Goal: Task Accomplishment & Management: Complete application form

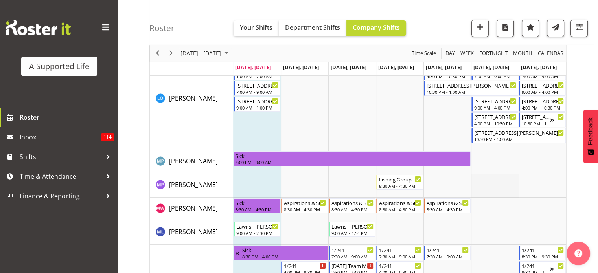
scroll to position [2950, 0]
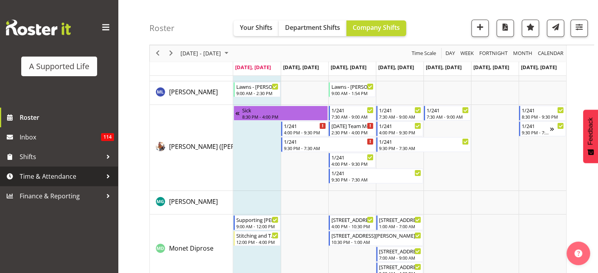
click at [93, 177] on span "Time & Attendance" at bounding box center [61, 177] width 83 height 12
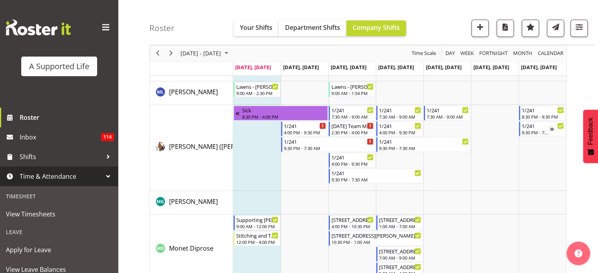
click at [102, 176] on div at bounding box center [108, 177] width 12 height 12
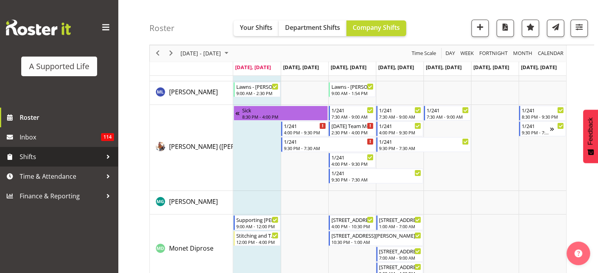
click at [90, 156] on span "Shifts" at bounding box center [61, 157] width 83 height 12
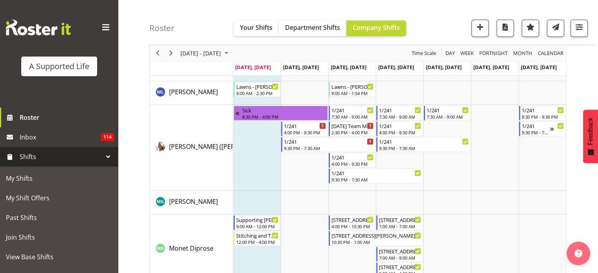
click at [90, 156] on span "Shifts" at bounding box center [61, 157] width 83 height 12
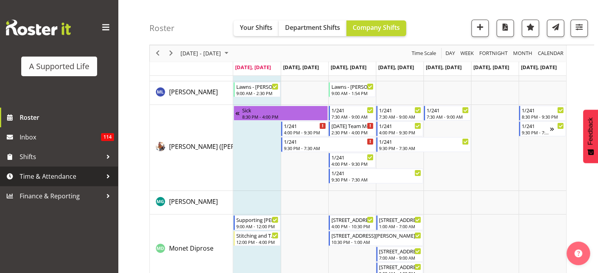
click at [63, 183] on link "Time & Attendance" at bounding box center [59, 177] width 118 height 20
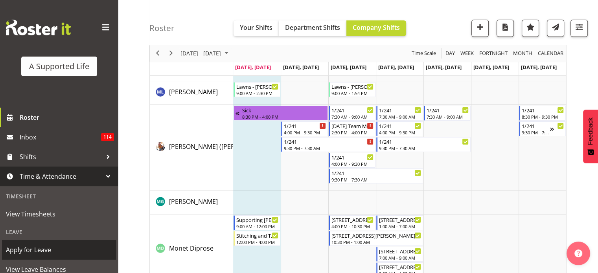
click at [39, 246] on span "Apply for Leave" at bounding box center [59, 250] width 106 height 12
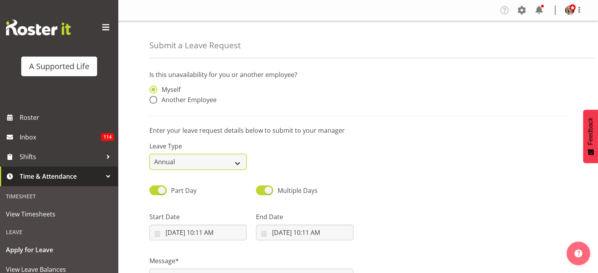
click at [212, 161] on select "Annual Sick Bereavement Domestic Violence Parental Jury Service Day In [GEOGRAP…" at bounding box center [197, 162] width 97 height 16
click at [298, 157] on div "Leave Type Annual Sick Bereavement Domestic Violence Parental Jury Service Day …" at bounding box center [358, 153] width 427 height 44
click at [205, 97] on span "Another Employee" at bounding box center [186, 100] width 59 height 8
click at [155, 98] on input "Another Employee" at bounding box center [151, 100] width 5 height 5
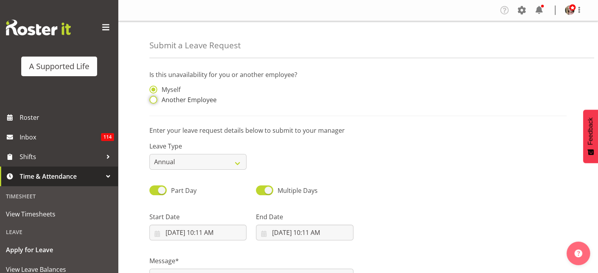
radio input "true"
click at [170, 85] on div "Myself Another Employee" at bounding box center [198, 93] width 107 height 36
click at [170, 89] on span "Myself" at bounding box center [168, 90] width 23 height 8
click at [155, 89] on input "Myself" at bounding box center [151, 89] width 5 height 5
radio input "true"
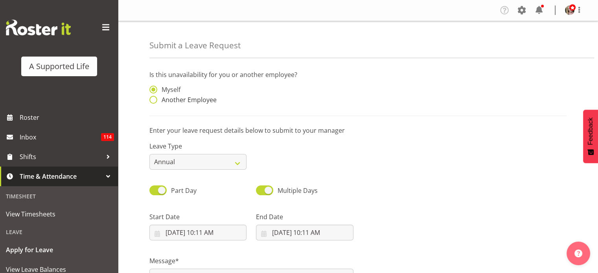
click at [184, 99] on span "Another Employee" at bounding box center [186, 100] width 59 height 8
click at [155, 99] on input "Another Employee" at bounding box center [151, 100] width 5 height 5
radio input "true"
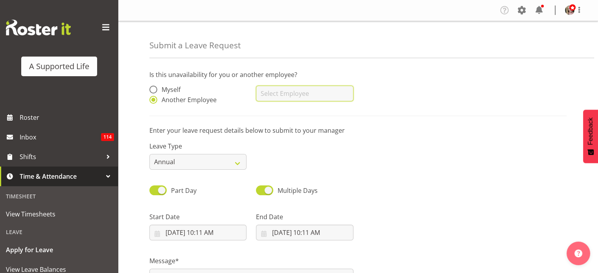
click at [289, 93] on input "text" at bounding box center [304, 94] width 97 height 16
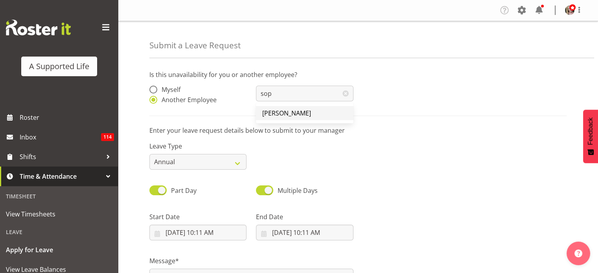
click at [297, 112] on span "[PERSON_NAME]" at bounding box center [286, 113] width 49 height 9
type input "[PERSON_NAME]"
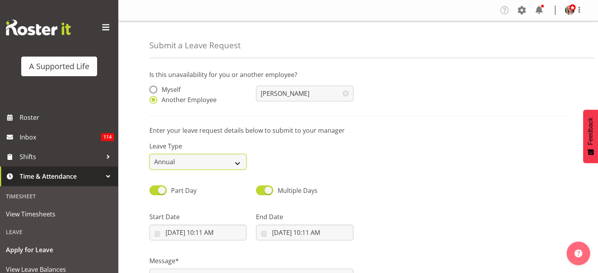
click at [204, 165] on select "Annual Sick Bereavement Domestic Violence Parental Jury Service Day In Lieu Oth…" at bounding box center [197, 162] width 97 height 16
drag, startPoint x: 204, startPoint y: 165, endPoint x: 232, endPoint y: 162, distance: 28.9
click at [204, 165] on select "Annual Sick Bereavement Domestic Violence Parental Jury Service Day In Lieu Oth…" at bounding box center [197, 162] width 97 height 16
click at [356, 162] on div "Leave Type Annual Sick Bereavement Domestic Violence Parental Jury Service Day …" at bounding box center [358, 153] width 427 height 44
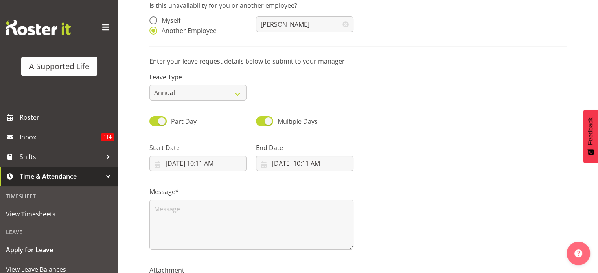
scroll to position [79, 0]
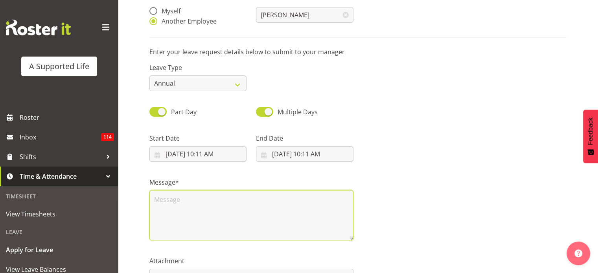
click at [217, 202] on textarea at bounding box center [251, 215] width 204 height 50
click at [210, 202] on textarea "To enrich screen reader interactions, please activate Accessibility in Grammarl…" at bounding box center [251, 215] width 204 height 50
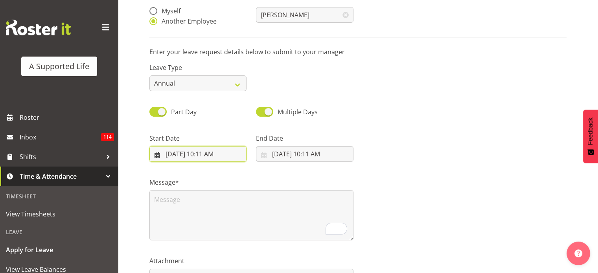
click at [211, 153] on input "8/11/2025, 10:11 AM" at bounding box center [197, 154] width 97 height 16
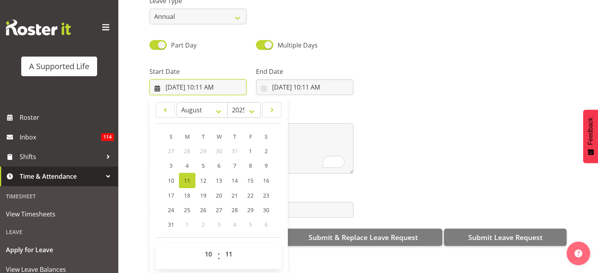
scroll to position [131, 0]
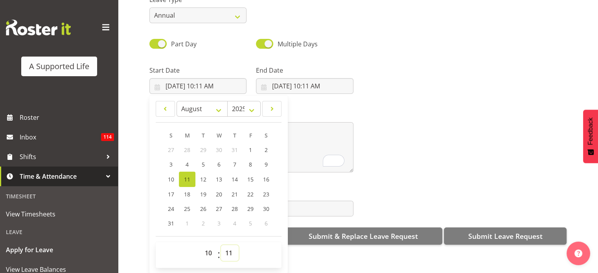
click at [229, 245] on select "00 01 02 03 04 05 06 07 08 09 10 11 12 13 14 15 16 17 18 19 20 21 22 23 24 25 2…" at bounding box center [230, 253] width 18 height 16
select select "0"
click at [221, 245] on select "00 01 02 03 04 05 06 07 08 09 10 11 12 13 14 15 16 17 18 19 20 21 22 23 24 25 2…" at bounding box center [230, 253] width 18 height 16
type input "8/11/2025, 10:00 AM"
drag, startPoint x: 387, startPoint y: 100, endPoint x: 354, endPoint y: 83, distance: 37.5
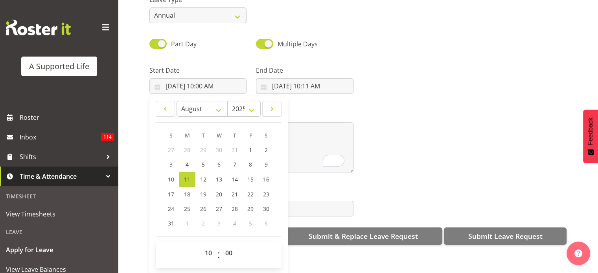
click at [387, 99] on div "Message*" at bounding box center [358, 138] width 427 height 79
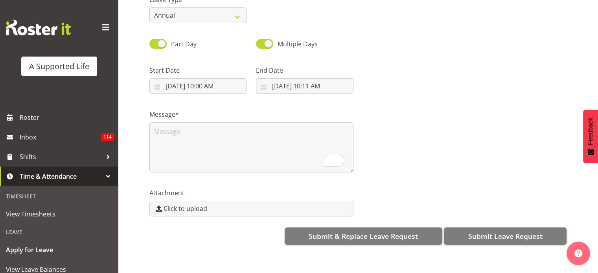
scroll to position [0, 0]
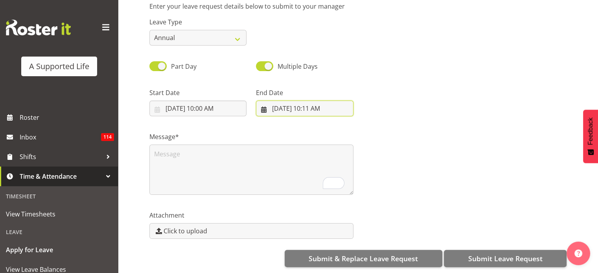
click at [308, 103] on input "8/11/2025, 10:11 AM" at bounding box center [304, 109] width 97 height 16
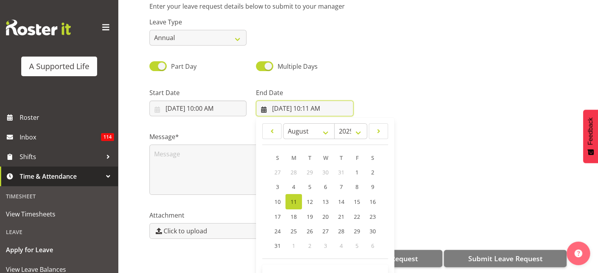
scroll to position [22, 0]
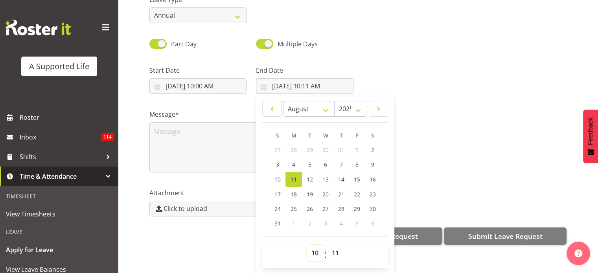
click at [313, 245] on select "00 01 02 03 04 05 06 07 08 09 10 11 12 13 14 15 16 17 18 19 20 21 22 23" at bounding box center [316, 253] width 18 height 16
select select "11"
click at [307, 245] on select "00 01 02 03 04 05 06 07 08 09 10 11 12 13 14 15 16 17 18 19 20 21 22 23" at bounding box center [316, 253] width 18 height 16
type input "8/11/2025, 11:11 AM"
click at [334, 245] on select "00 01 02 03 04 05 06 07 08 09 10 11 12 13 14 15 16 17 18 19 20 21 22 23 24 25 2…" at bounding box center [337, 253] width 18 height 16
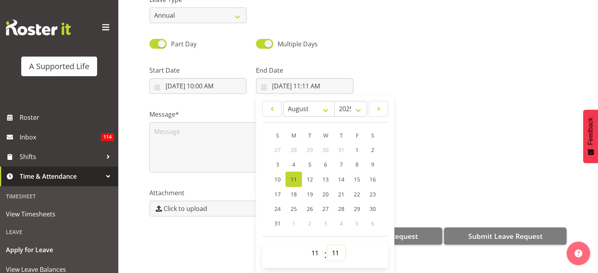
select select "0"
click at [328, 245] on select "00 01 02 03 04 05 06 07 08 09 10 11 12 13 14 15 16 17 18 19 20 21 22 23 24 25 2…" at bounding box center [337, 253] width 18 height 16
type input "8/11/2025, 11:00 AM"
click at [454, 101] on div "Message*" at bounding box center [358, 138] width 427 height 79
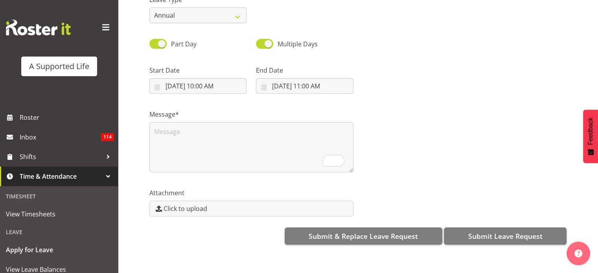
scroll to position [0, 0]
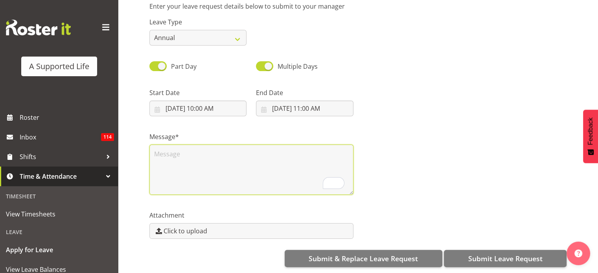
click at [281, 161] on textarea "To enrich screen reader interactions, please activate Accessibility in Grammarl…" at bounding box center [251, 170] width 204 height 50
click at [243, 149] on textarea "To enrich screen reader interactions, please activate Accessibility in Grammarl…" at bounding box center [251, 170] width 204 height 50
click at [264, 156] on textarea "To enrich screen reader interactions, please activate Accessibility in Grammarl…" at bounding box center [251, 170] width 204 height 50
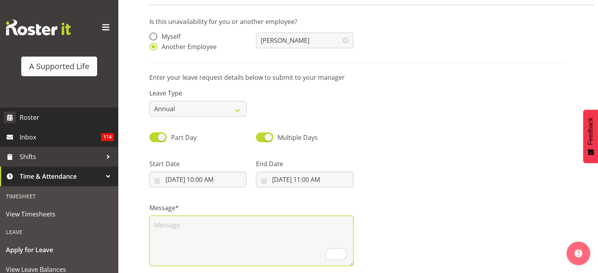
scroll to position [52, 0]
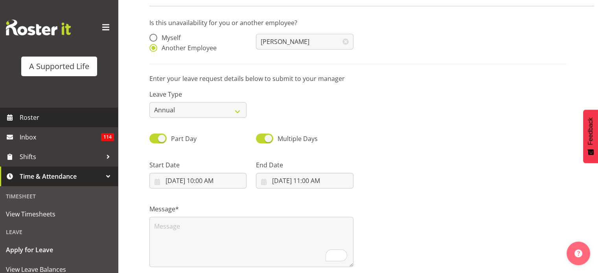
click at [38, 122] on span "Roster" at bounding box center [67, 118] width 94 height 12
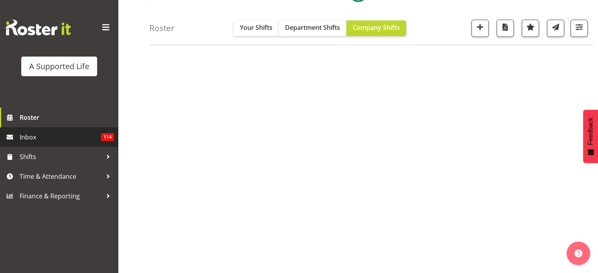
scroll to position [113, 0]
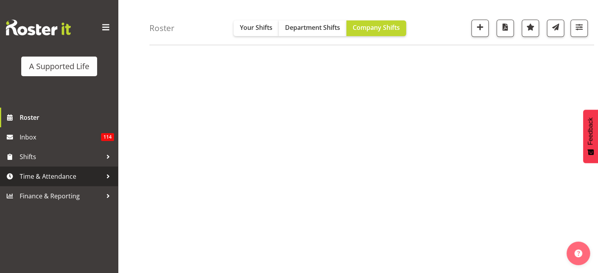
click at [92, 177] on span "Time & Attendance" at bounding box center [61, 177] width 83 height 12
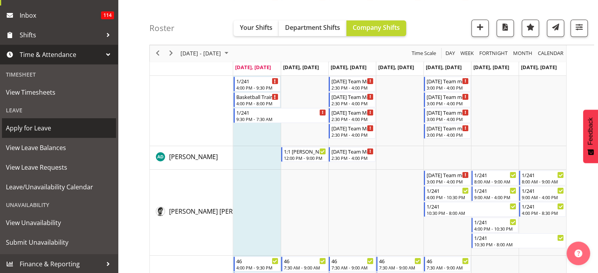
scroll to position [123, 0]
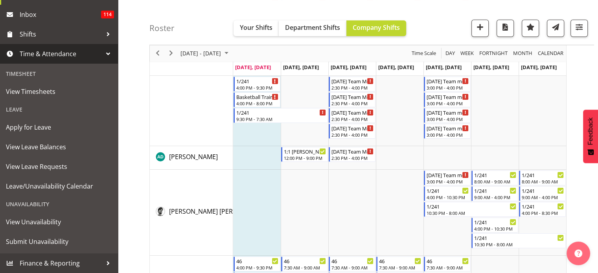
click at [76, 53] on span "Time & Attendance" at bounding box center [61, 54] width 83 height 12
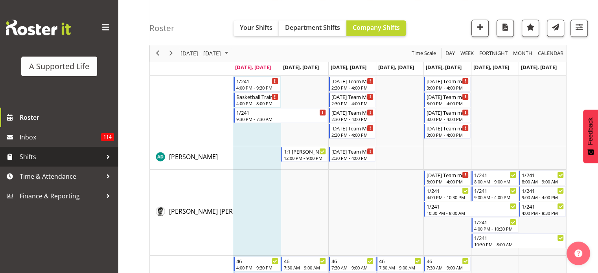
click at [88, 151] on span "Shifts" at bounding box center [61, 157] width 83 height 12
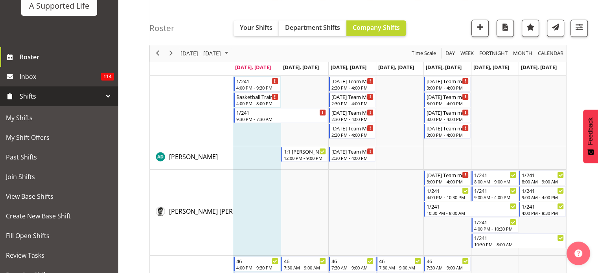
scroll to position [79, 0]
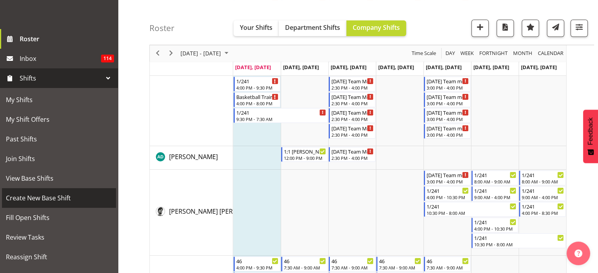
click at [67, 200] on span "Create New Base Shift" at bounding box center [59, 198] width 106 height 12
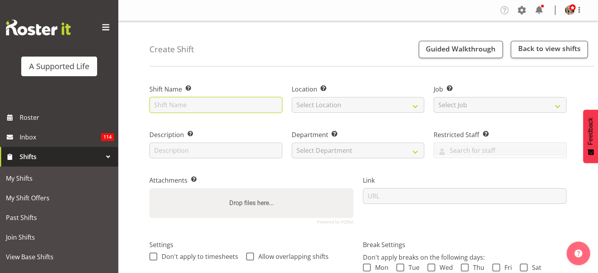
click at [191, 111] on input "text" at bounding box center [215, 105] width 133 height 16
drag, startPoint x: 184, startPoint y: 105, endPoint x: 77, endPoint y: 98, distance: 107.2
click at [87, 99] on div "A Supported Life Roster Inbox 114 Shifts My Shifts My Shift Offers Past Shifts …" at bounding box center [299, 196] width 598 height 393
type input "Meeting with [PERSON_NAME]"
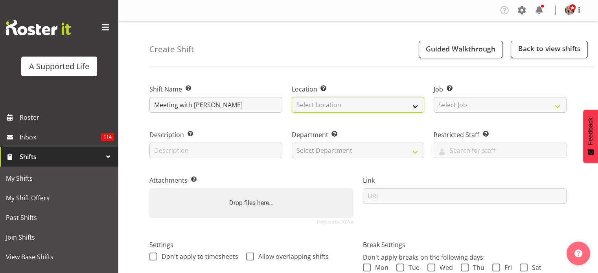
click at [339, 108] on select "Select Location 1.241 Edmonton Road 1/23 Taitua Drive 102 Lincoln Road 12b Cole…" at bounding box center [358, 105] width 133 height 16
select select "907"
click at [292, 97] on select "Select Location 1.241 Edmonton Road 1/23 Taitua Drive 102 Lincoln Road 12b Cole…" at bounding box center [358, 105] width 133 height 16
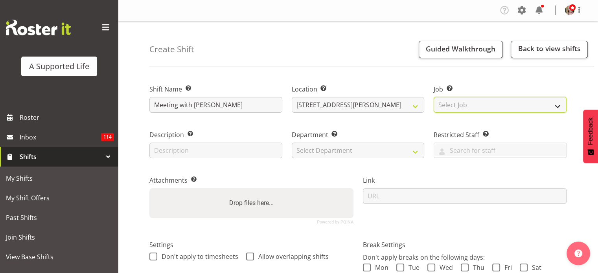
click at [460, 102] on select "Select Job Create new job Accounts and Payroll Admin Support Aspirations and Su…" at bounding box center [500, 105] width 133 height 16
click at [409, 81] on div "Location Enter the location where the shift will occur. 1.241 Edmonton Road 1/2…" at bounding box center [358, 97] width 142 height 46
click at [529, 111] on select "Select Job Create new job Accounts and Payroll Admin Support Aspirations and Su…" at bounding box center [500, 105] width 133 height 16
select select "4112"
click at [434, 97] on select "Select Job Create new job Accounts and Payroll Admin Support Aspirations and Su…" at bounding box center [500, 105] width 133 height 16
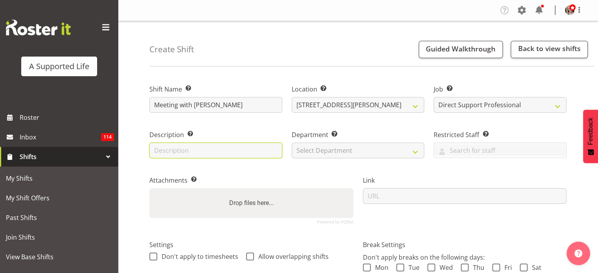
click at [252, 151] on input "text" at bounding box center [215, 151] width 133 height 16
click at [195, 153] on input "text" at bounding box center [215, 151] width 133 height 16
type input "e"
type input "Meeting"
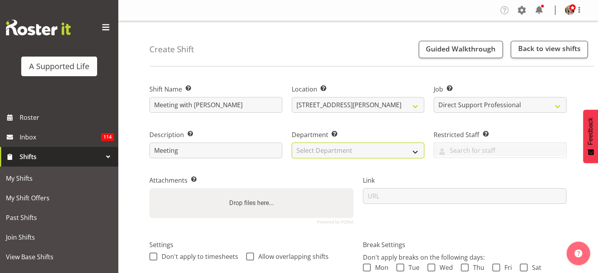
click at [398, 145] on select "Select Department Direct Support Office Crew Other two4nine" at bounding box center [358, 151] width 133 height 16
select select "564"
click at [292, 143] on select "Select Department Direct Support Office Crew Other two4nine" at bounding box center [358, 151] width 133 height 16
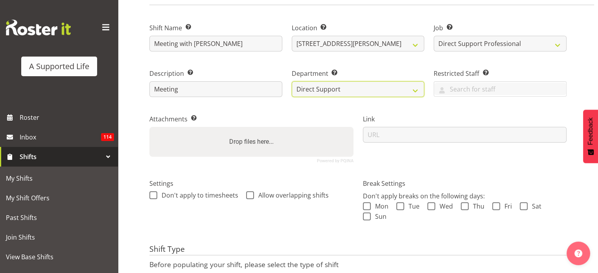
scroll to position [118, 0]
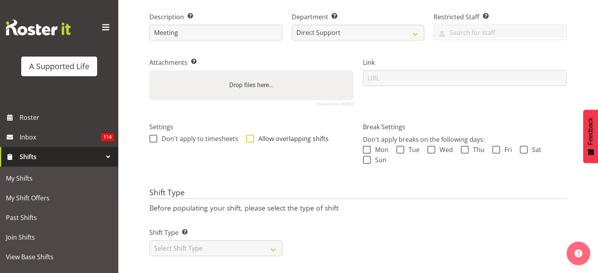
click at [251, 140] on span at bounding box center [250, 139] width 8 height 8
click at [251, 140] on input "Allow overlapping shifts" at bounding box center [248, 138] width 5 height 5
checkbox input "true"
click at [367, 151] on span at bounding box center [367, 150] width 8 height 8
click at [367, 151] on input "Mon" at bounding box center [365, 149] width 5 height 5
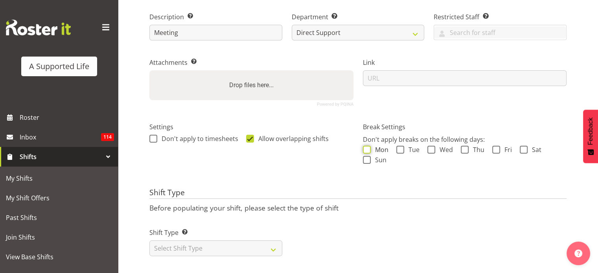
checkbox input "true"
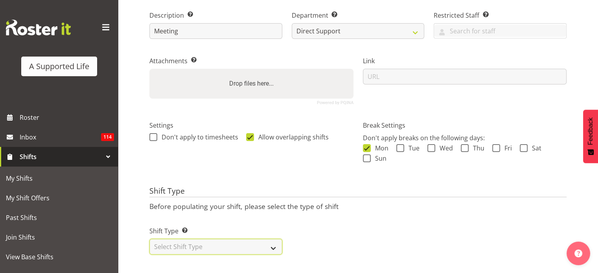
click at [264, 239] on select "Select Shift Type One Off Shift Recurring Shift Rotating Shift" at bounding box center [215, 247] width 133 height 16
click at [214, 243] on select "Select Shift Type One Off Shift Recurring Shift Rotating Shift" at bounding box center [215, 247] width 133 height 16
select select "one_off"
click at [149, 239] on select "Select Shift Type One Off Shift Recurring Shift Rotating Shift" at bounding box center [215, 247] width 133 height 16
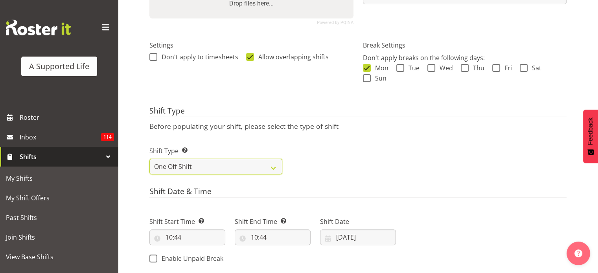
scroll to position [244, 0]
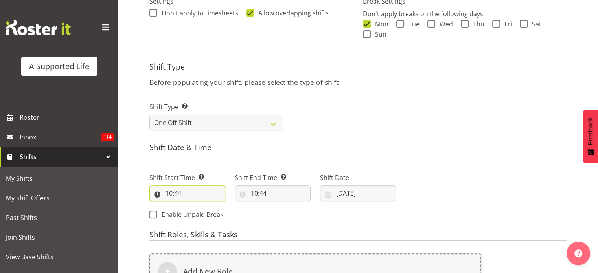
click at [174, 195] on input "10:44" at bounding box center [187, 194] width 76 height 16
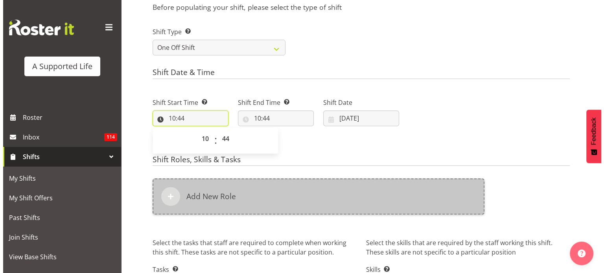
scroll to position [323, 0]
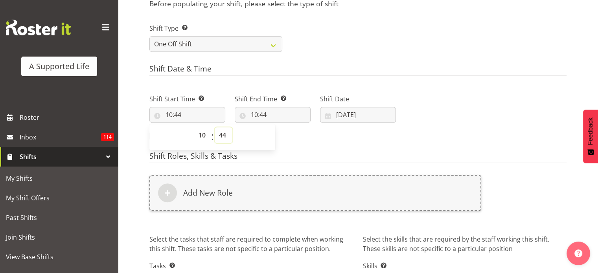
click at [220, 138] on select "00 01 02 03 04 05 06 07 08 09 10 11 12 13 14 15 16 17 18 19 20 21 22 23 24 25 2…" at bounding box center [224, 135] width 18 height 16
select select "0"
click at [215, 127] on select "00 01 02 03 04 05 06 07 08 09 10 11 12 13 14 15 16 17 18 19 20 21 22 23 24 25 2…" at bounding box center [224, 135] width 18 height 16
type input "10:00"
click at [305, 140] on div "Shift Start Time Set the time of the day you wish this shift to start 10:00 00 …" at bounding box center [273, 115] width 256 height 64
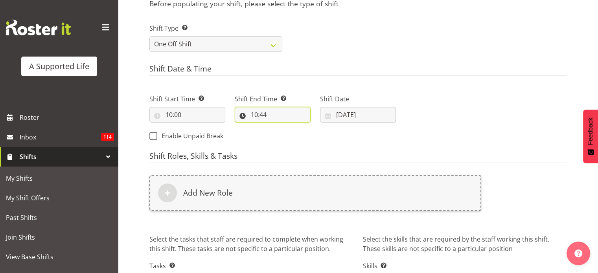
click at [255, 118] on input "10:44" at bounding box center [273, 115] width 76 height 16
click at [286, 134] on select "00 01 02 03 04 05 06 07 08 09 10 11 12 13 14 15 16 17 18 19 20 21 22 23" at bounding box center [289, 135] width 18 height 16
select select "11"
click at [280, 127] on select "00 01 02 03 04 05 06 07 08 09 10 11 12 13 14 15 16 17 18 19 20 21 22 23" at bounding box center [289, 135] width 18 height 16
type input "11:44"
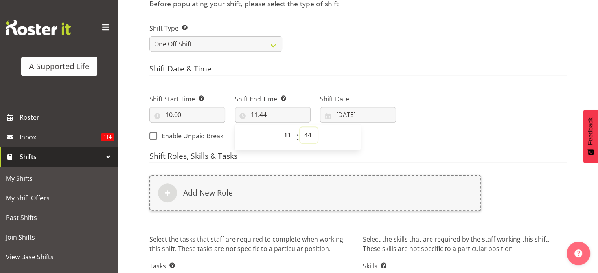
click at [304, 137] on select "00 01 02 03 04 05 06 07 08 09 10 11 12 13 14 15 16 17 18 19 20 21 22 23 24 25 2…" at bounding box center [309, 135] width 18 height 16
select select "0"
click at [300, 127] on select "00 01 02 03 04 05 06 07 08 09 10 11 12 13 14 15 16 17 18 19 20 21 22 23 24 25 2…" at bounding box center [309, 135] width 18 height 16
type input "11:00"
click at [414, 111] on div "Next Shifts" at bounding box center [486, 115] width 171 height 64
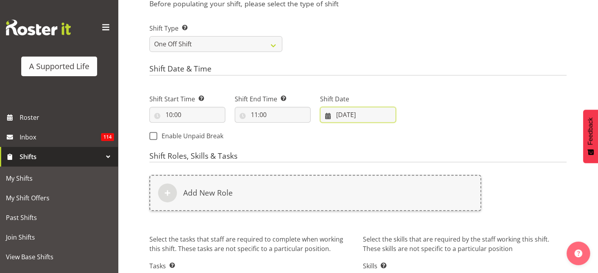
click at [368, 118] on input "11/08/2025" at bounding box center [358, 115] width 76 height 16
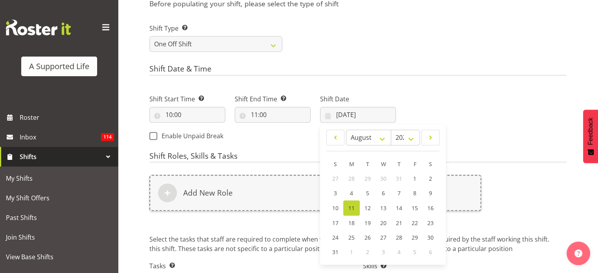
click at [488, 114] on div "Next Shifts" at bounding box center [486, 115] width 171 height 64
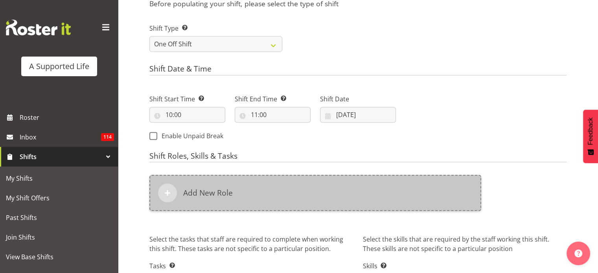
click at [271, 207] on div "Add New Role" at bounding box center [315, 193] width 332 height 36
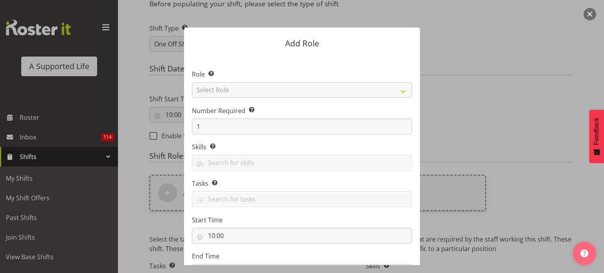
click at [301, 99] on section "Role Select the role you wish to add to the shift. Select Role Accounts and Pay…" at bounding box center [302, 175] width 236 height 241
click at [303, 94] on select "Select Role Accounts and Payroll Admin Support Aspirations & Support Facilitato…" at bounding box center [302, 90] width 220 height 16
select select "519"
click at [192, 82] on select "Select Role Accounts and Payroll Admin Support Aspirations & Support Facilitato…" at bounding box center [302, 90] width 220 height 16
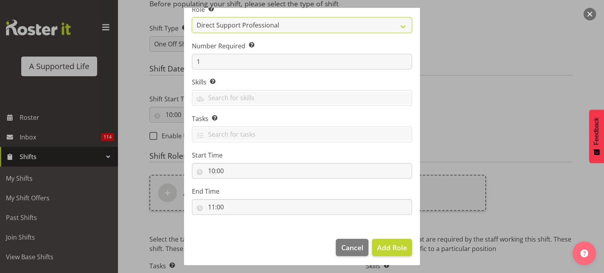
scroll to position [67, 0]
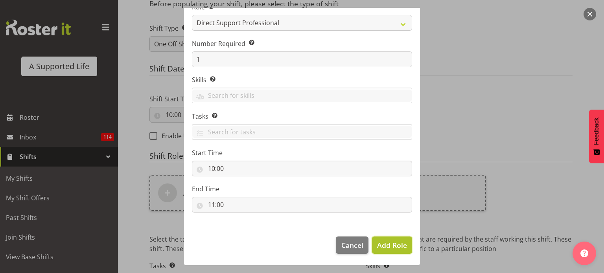
click at [400, 246] on span "Add Role" at bounding box center [392, 245] width 30 height 9
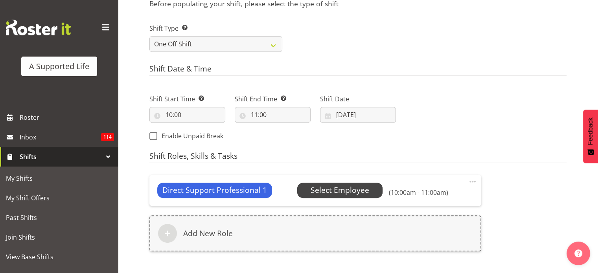
click at [347, 190] on span "Select Employee" at bounding box center [340, 190] width 59 height 11
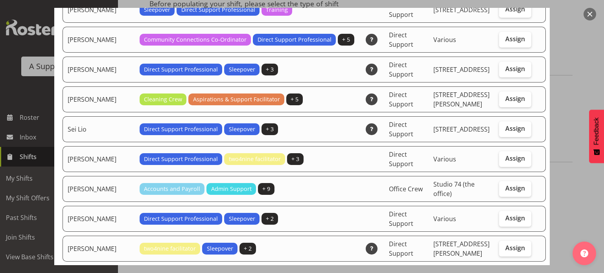
scroll to position [1967, 0]
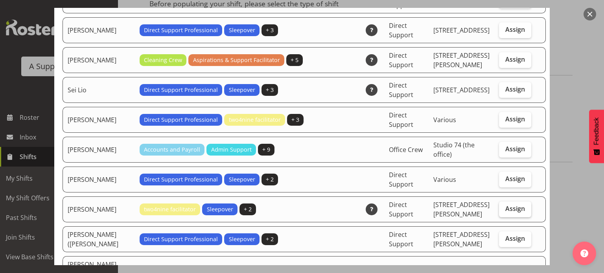
click at [507, 205] on span "Assign" at bounding box center [515, 209] width 20 height 8
click at [504, 206] on input "Assign" at bounding box center [501, 208] width 5 height 5
checkbox input "true"
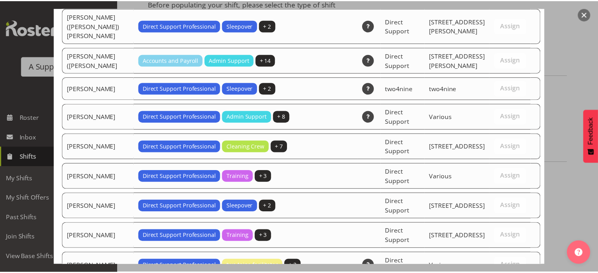
scroll to position [2313, 0]
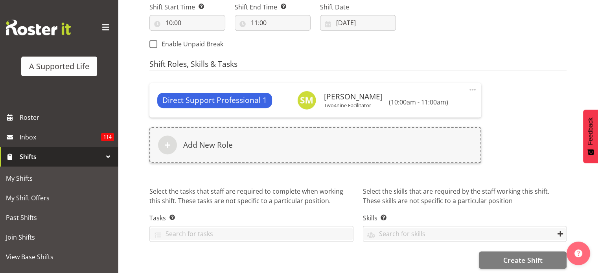
scroll to position [422, 0]
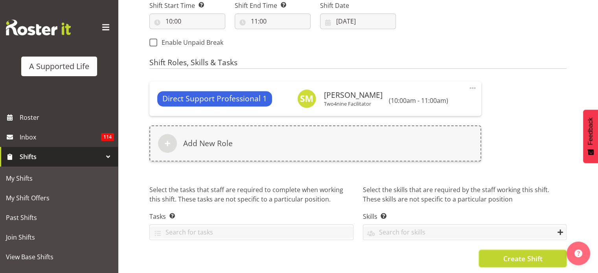
click at [538, 254] on span "Create Shift" at bounding box center [522, 259] width 39 height 10
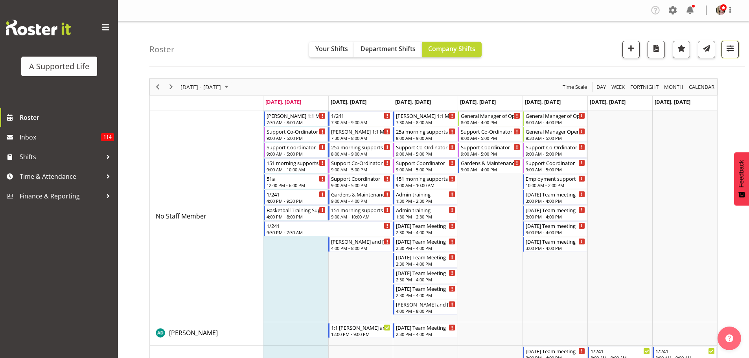
click at [726, 52] on span "button" at bounding box center [730, 48] width 10 height 10
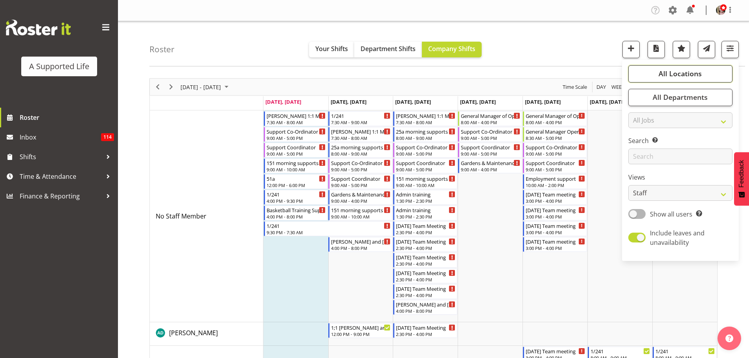
click at [660, 67] on button "All Locations" at bounding box center [681, 73] width 104 height 17
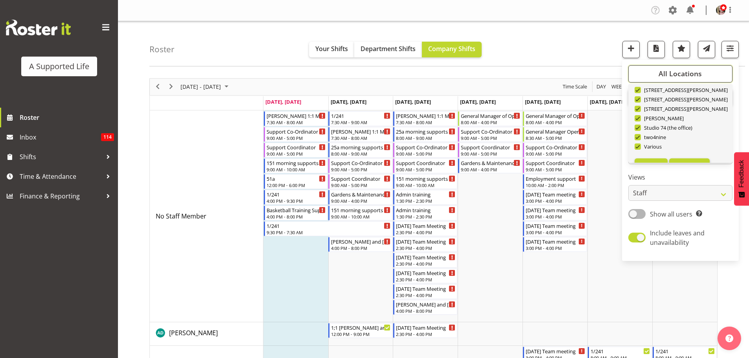
scroll to position [264, 0]
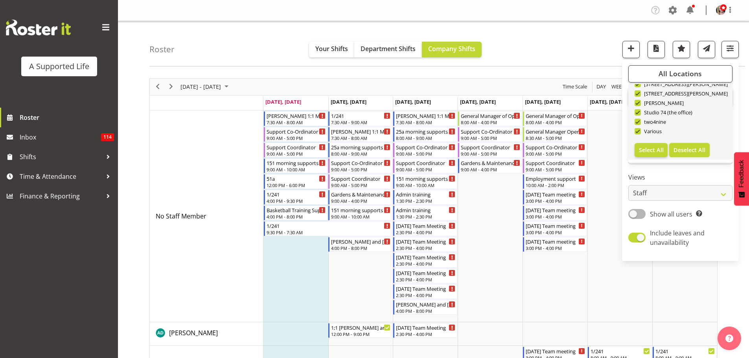
click at [700, 153] on span "Deselect All" at bounding box center [690, 149] width 32 height 7
checkbox input "false"
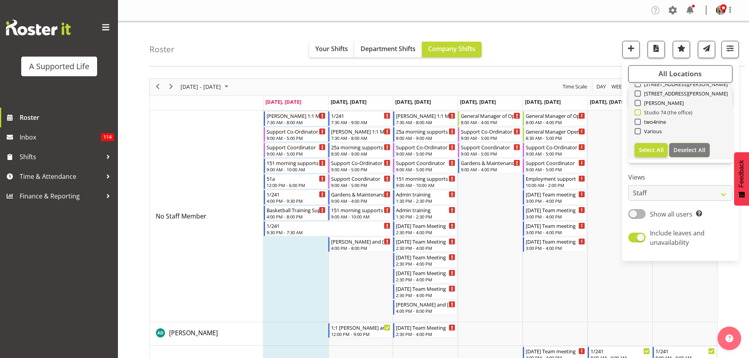
checkbox input "false"
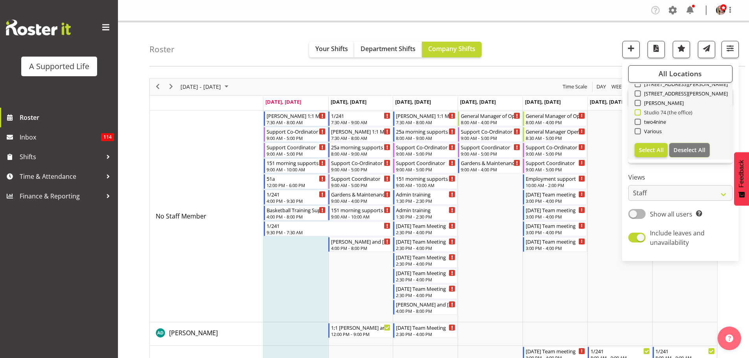
checkbox input "false"
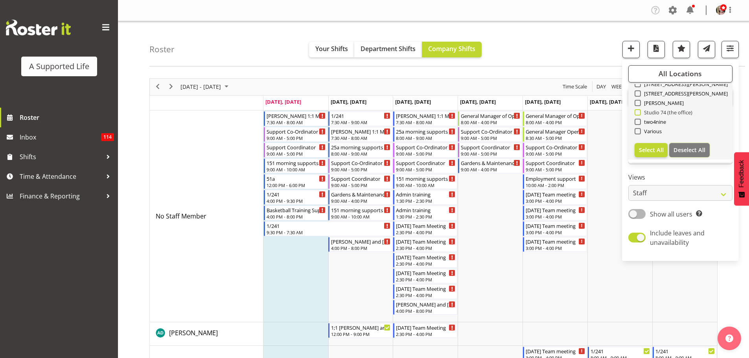
checkbox input "false"
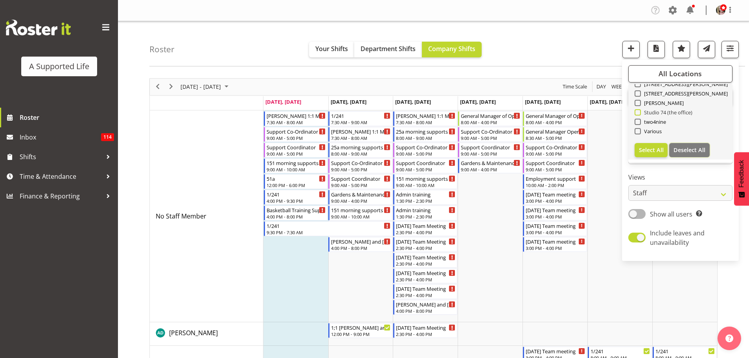
checkbox input "false"
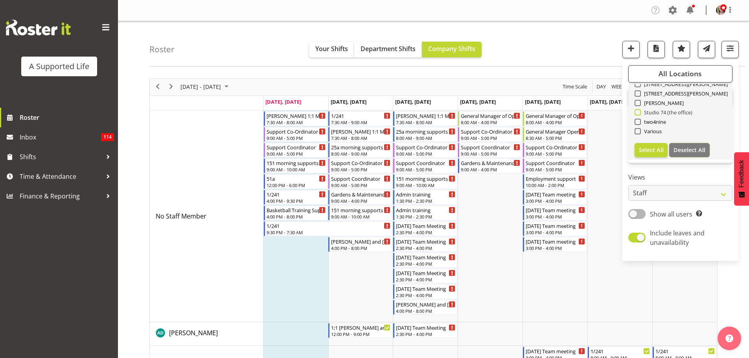
checkbox input "false"
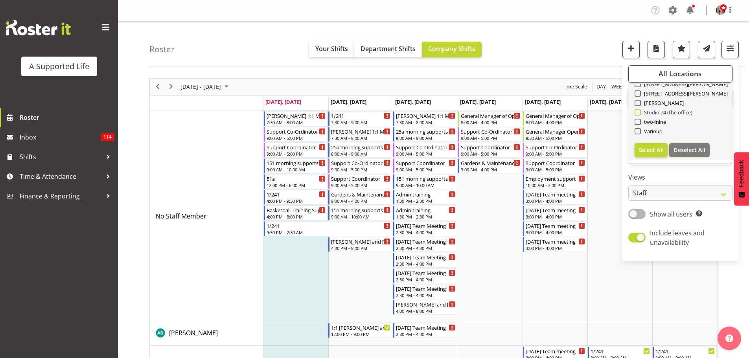
checkbox input "false"
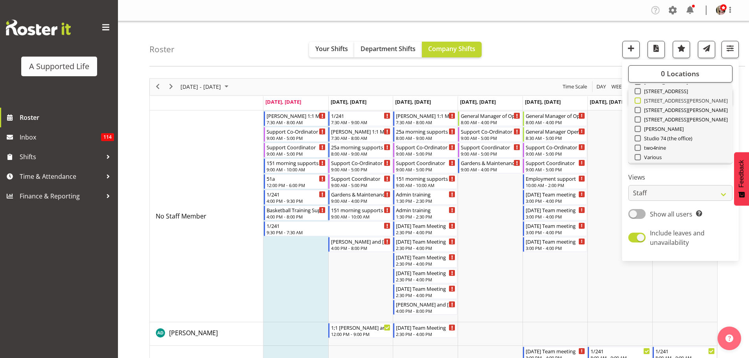
scroll to position [225, 0]
click at [640, 112] on span at bounding box center [638, 114] width 6 height 6
click at [640, 112] on input "[STREET_ADDRESS][PERSON_NAME]" at bounding box center [637, 113] width 5 height 5
checkbox input "true"
